Goal: Find specific page/section: Find specific page/section

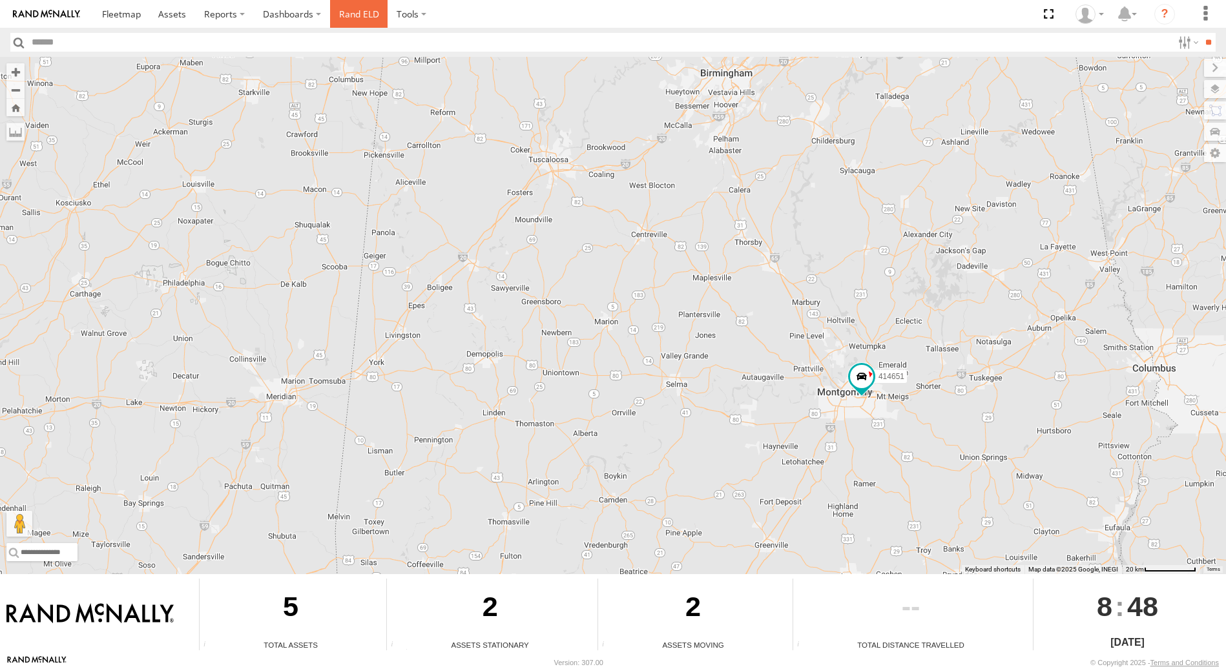
click at [350, 10] on link "Rand ELD" at bounding box center [359, 14] width 58 height 28
